Goal: Task Accomplishment & Management: Use online tool/utility

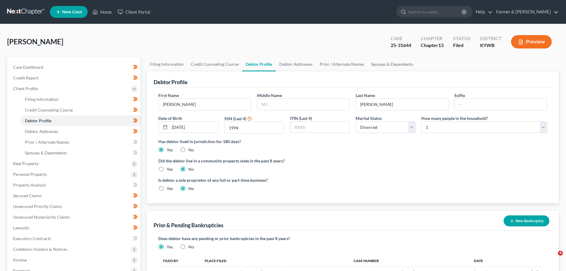
select select "3"
select select "0"
drag, startPoint x: 96, startPoint y: 5, endPoint x: 100, endPoint y: 7, distance: 4.9
click at [96, 5] on ul "New Case Home Client Portal - No Result - See all results Or Press Enter... Hel…" at bounding box center [304, 11] width 509 height 15
click at [103, 14] on link "Home" at bounding box center [101, 12] width 25 height 11
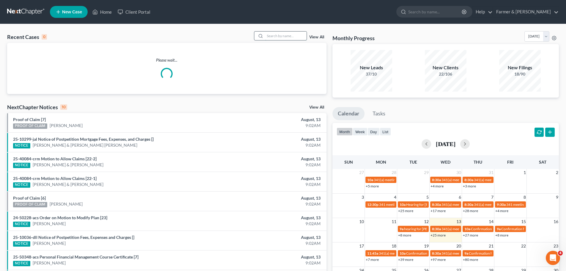
click at [272, 36] on input "search" at bounding box center [286, 35] width 42 height 9
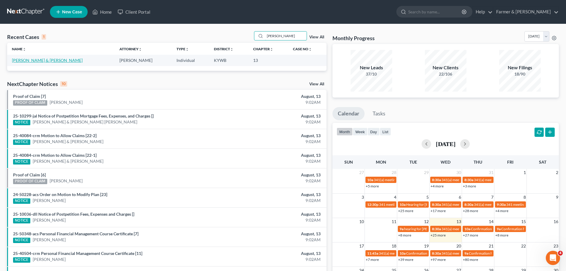
type input "[PERSON_NAME]"
click at [30, 61] on link "[PERSON_NAME] & [PERSON_NAME]" at bounding box center [47, 60] width 71 height 5
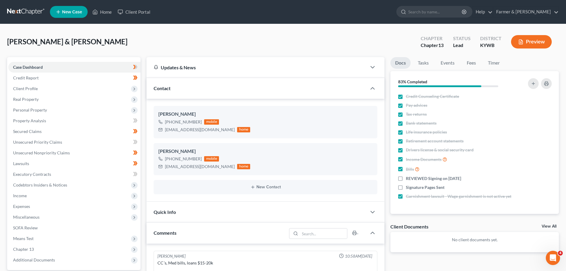
scroll to position [136, 0]
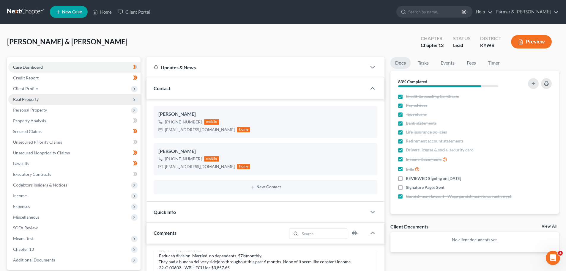
drag, startPoint x: 24, startPoint y: 87, endPoint x: 29, endPoint y: 94, distance: 8.9
click at [24, 87] on span "Client Profile" at bounding box center [25, 88] width 25 height 5
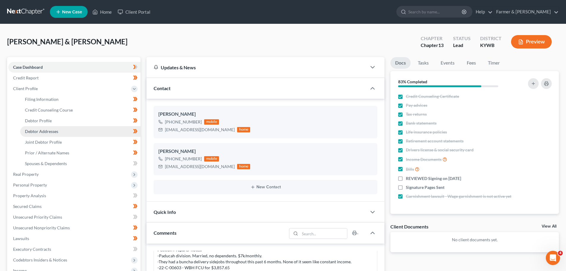
click at [45, 134] on link "Debtor Addresses" at bounding box center [80, 131] width 120 height 11
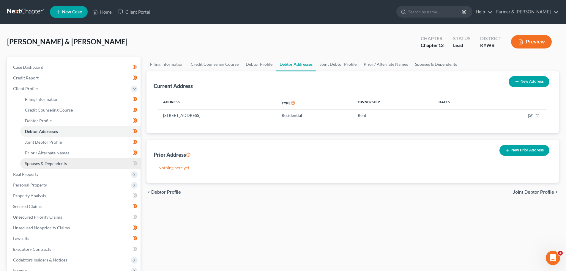
scroll to position [30, 0]
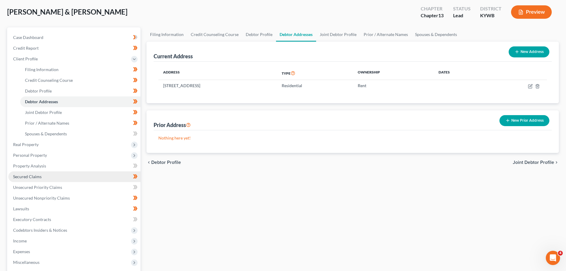
click at [27, 171] on link "Secured Claims" at bounding box center [74, 176] width 132 height 11
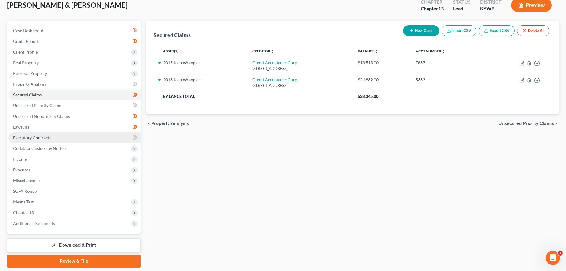
scroll to position [56, 0]
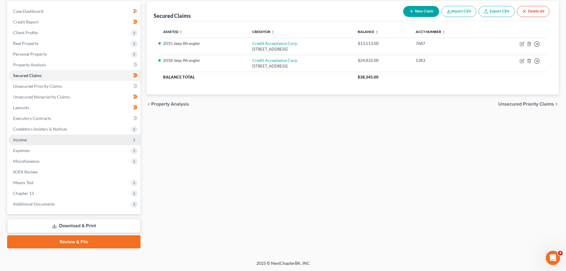
click at [26, 139] on span "Income" at bounding box center [20, 139] width 14 height 5
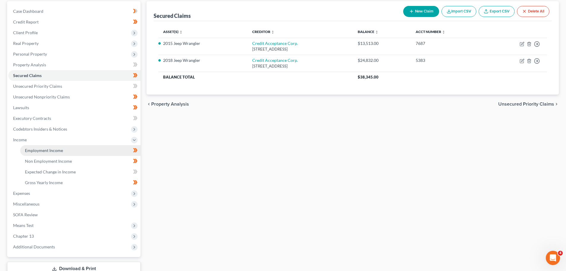
click at [37, 150] on span "Employment Income" at bounding box center [44, 150] width 38 height 5
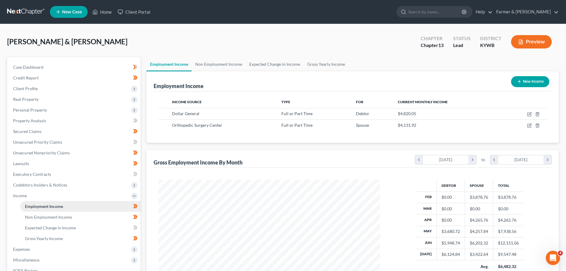
scroll to position [111, 233]
click at [36, 91] on span "Client Profile" at bounding box center [74, 88] width 132 height 11
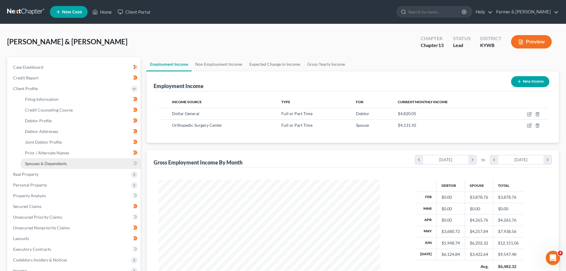
click at [59, 160] on link "Spouses & Dependents" at bounding box center [80, 163] width 120 height 11
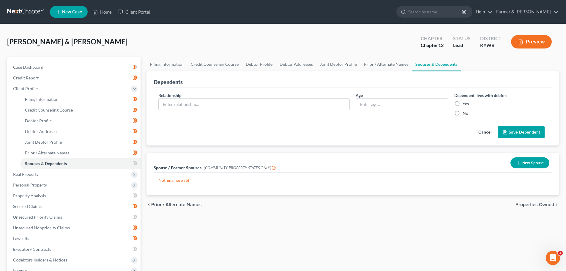
click at [144, 102] on div "Dependents Relationship * Age Dependent lives with debtor: Yes No Cancel Save D…" at bounding box center [352, 108] width 418 height 74
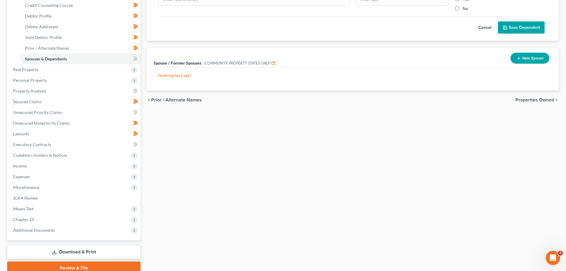
scroll to position [119, 0]
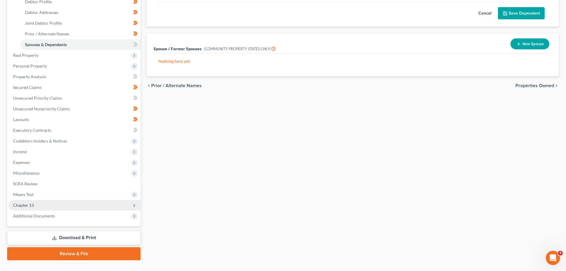
click at [132, 206] on icon at bounding box center [134, 205] width 5 height 5
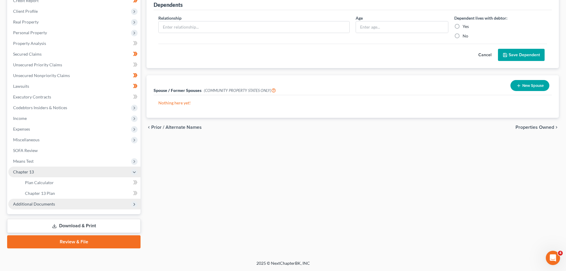
scroll to position [77, 0]
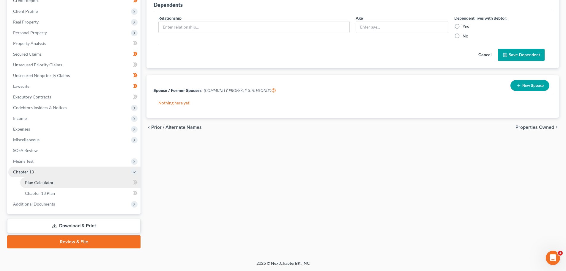
click at [42, 184] on span "Plan Calculator" at bounding box center [39, 182] width 29 height 5
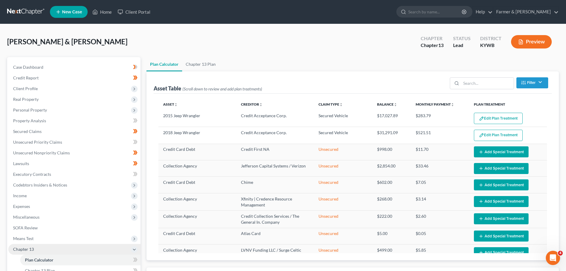
select select "59"
click at [39, 141] on span "Unsecured Priority Claims" at bounding box center [37, 141] width 49 height 5
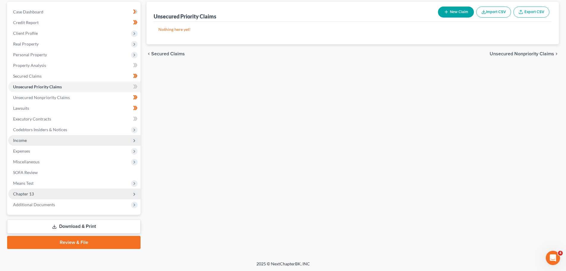
scroll to position [56, 0]
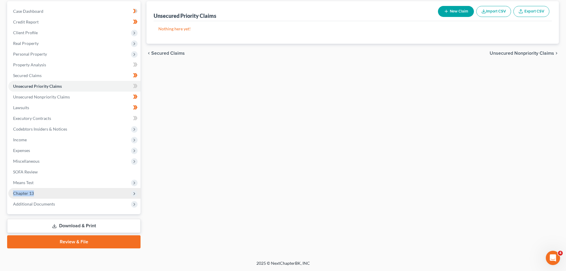
click at [137, 192] on span "Chapter 13" at bounding box center [74, 193] width 132 height 11
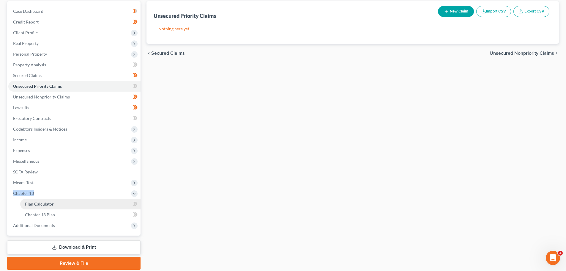
click at [69, 206] on link "Plan Calculator" at bounding box center [80, 203] width 120 height 11
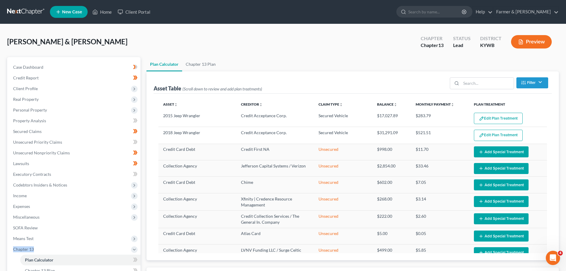
select select "59"
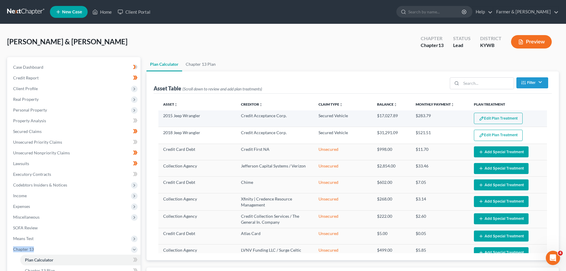
click at [490, 116] on button "Edit Plan Treatment" at bounding box center [498, 118] width 49 height 11
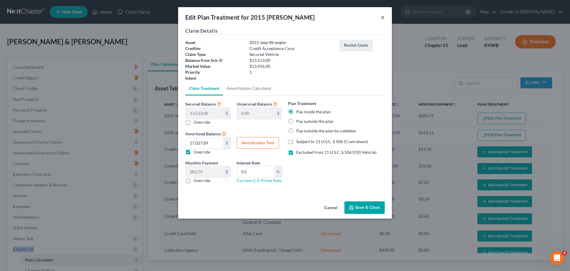
click at [383, 18] on button "×" at bounding box center [383, 17] width 4 height 7
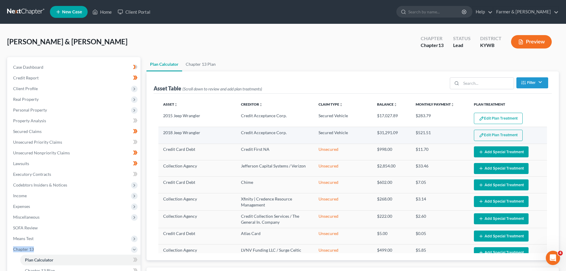
click at [487, 135] on button "Edit Plan Treatment" at bounding box center [498, 135] width 49 height 11
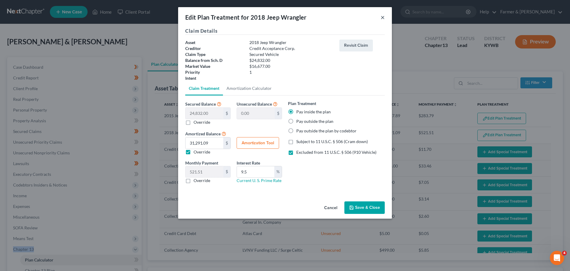
click at [383, 18] on button "×" at bounding box center [383, 17] width 4 height 7
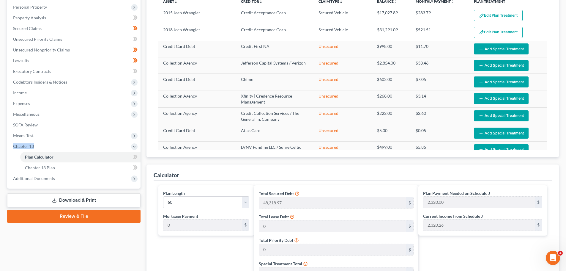
scroll to position [89, 0]
